Goal: Information Seeking & Learning: Understand process/instructions

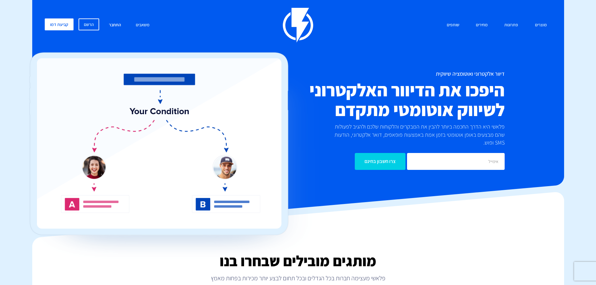
click at [110, 23] on link "התחבר" at bounding box center [115, 24] width 22 height 13
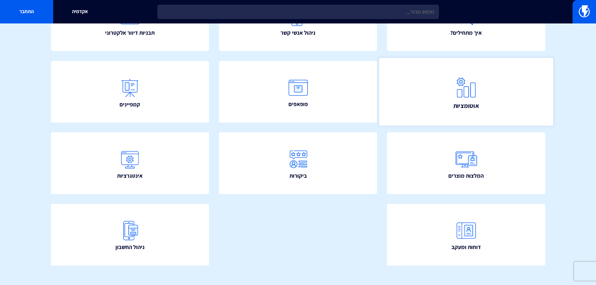
scroll to position [113, 0]
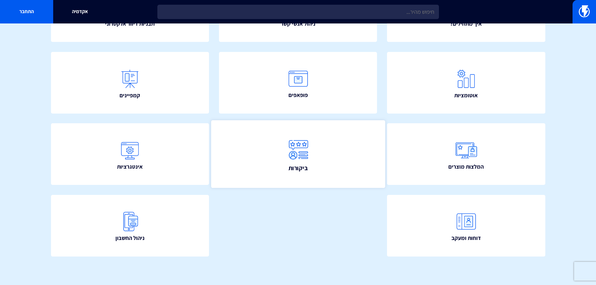
click at [296, 171] on span "ביקורות" at bounding box center [297, 168] width 19 height 9
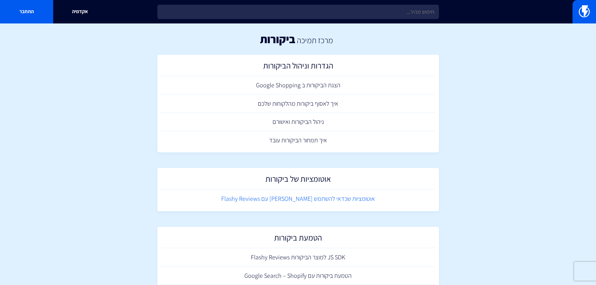
click at [322, 198] on link "אוטומציות שכדאי להשתמש בהם עם Flashy Reviews" at bounding box center [298, 199] width 275 height 18
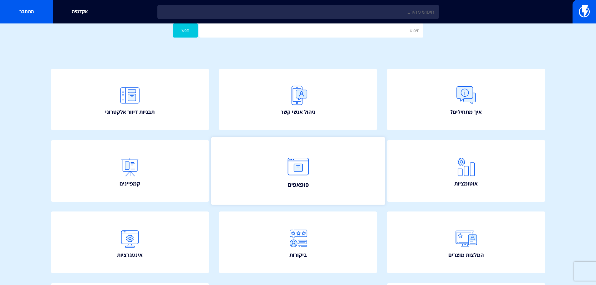
scroll to position [63, 0]
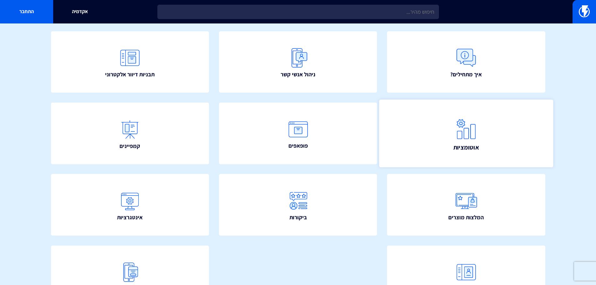
click at [464, 141] on img at bounding box center [466, 129] width 28 height 28
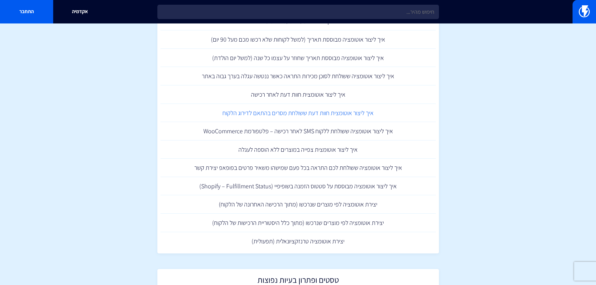
scroll to position [688, 0]
